Goal: Information Seeking & Learning: Learn about a topic

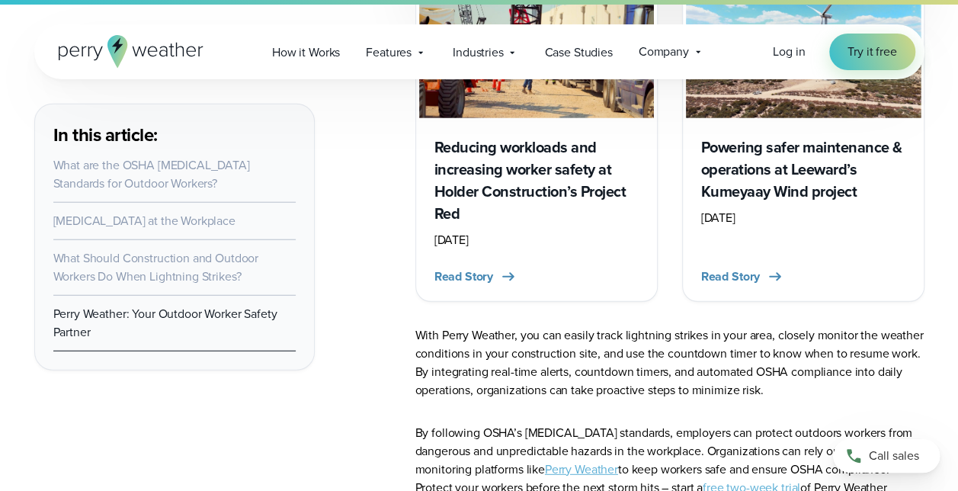
scroll to position [10435, 0]
click at [920, 386] on p "With Perry Weather, you can easily track lightning strikes in your area, closel…" at bounding box center [669, 361] width 509 height 73
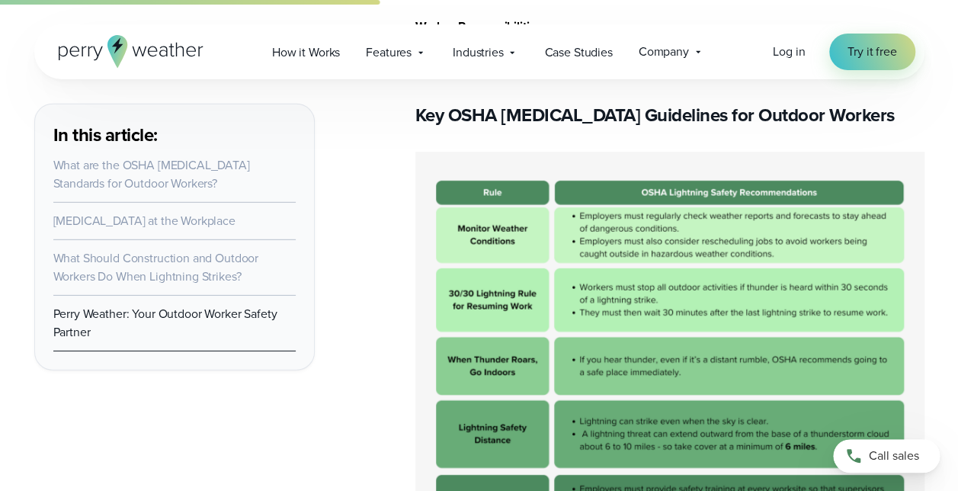
scroll to position [0, 0]
